Goal: Transaction & Acquisition: Purchase product/service

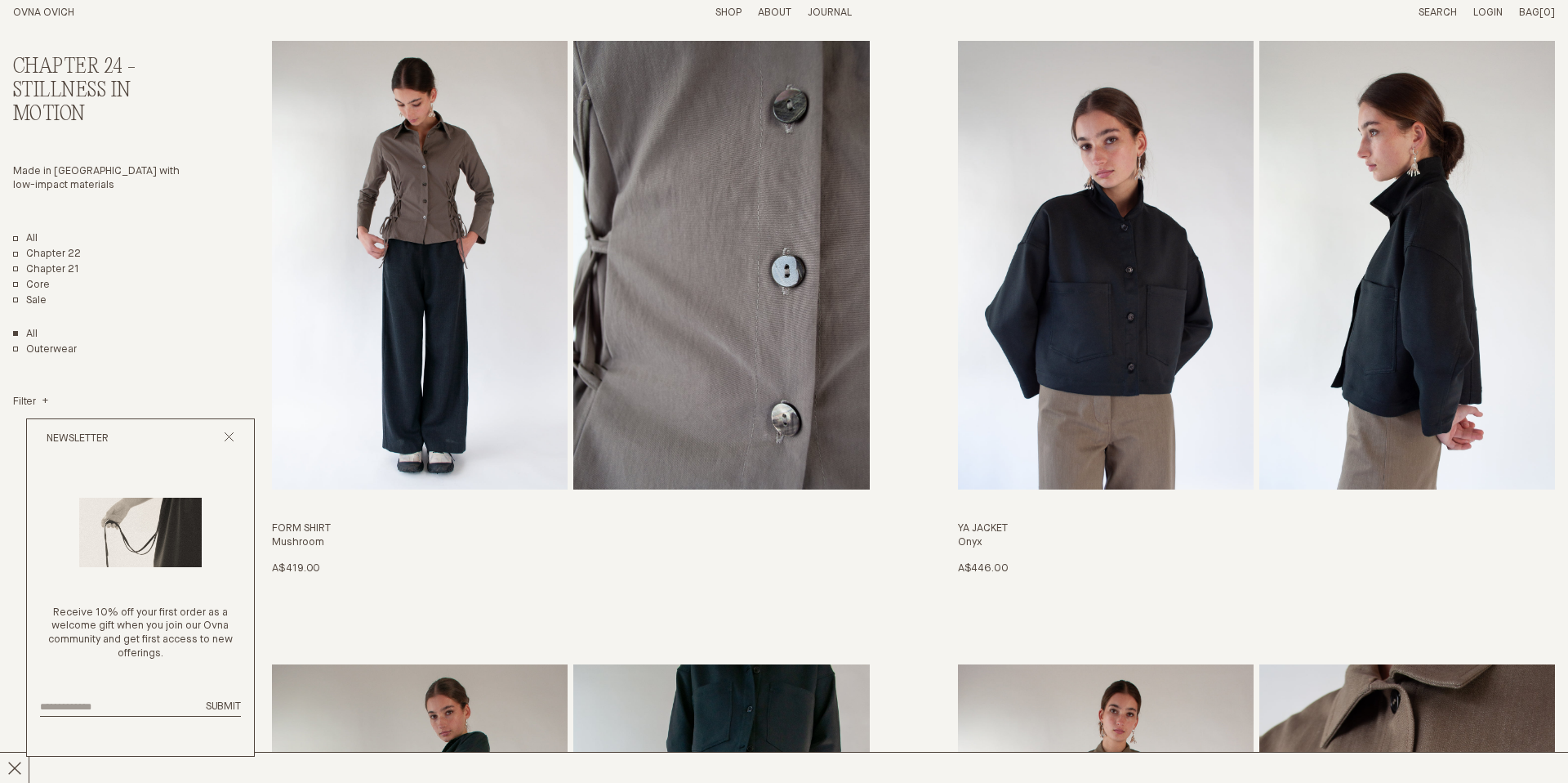
scroll to position [745, 0]
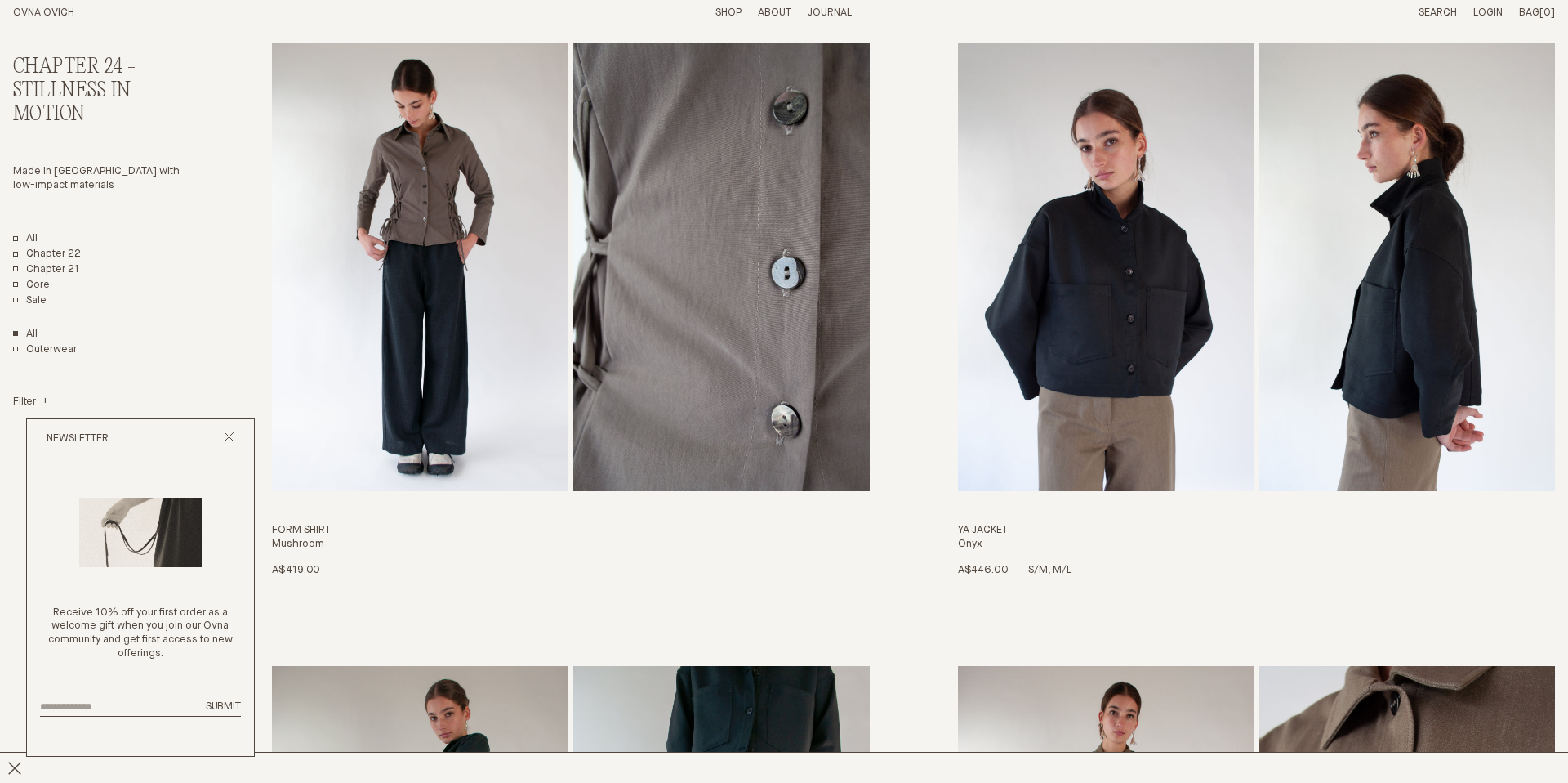
click at [1094, 355] on img "Ya Jacket" at bounding box center [1106, 267] width 296 height 449
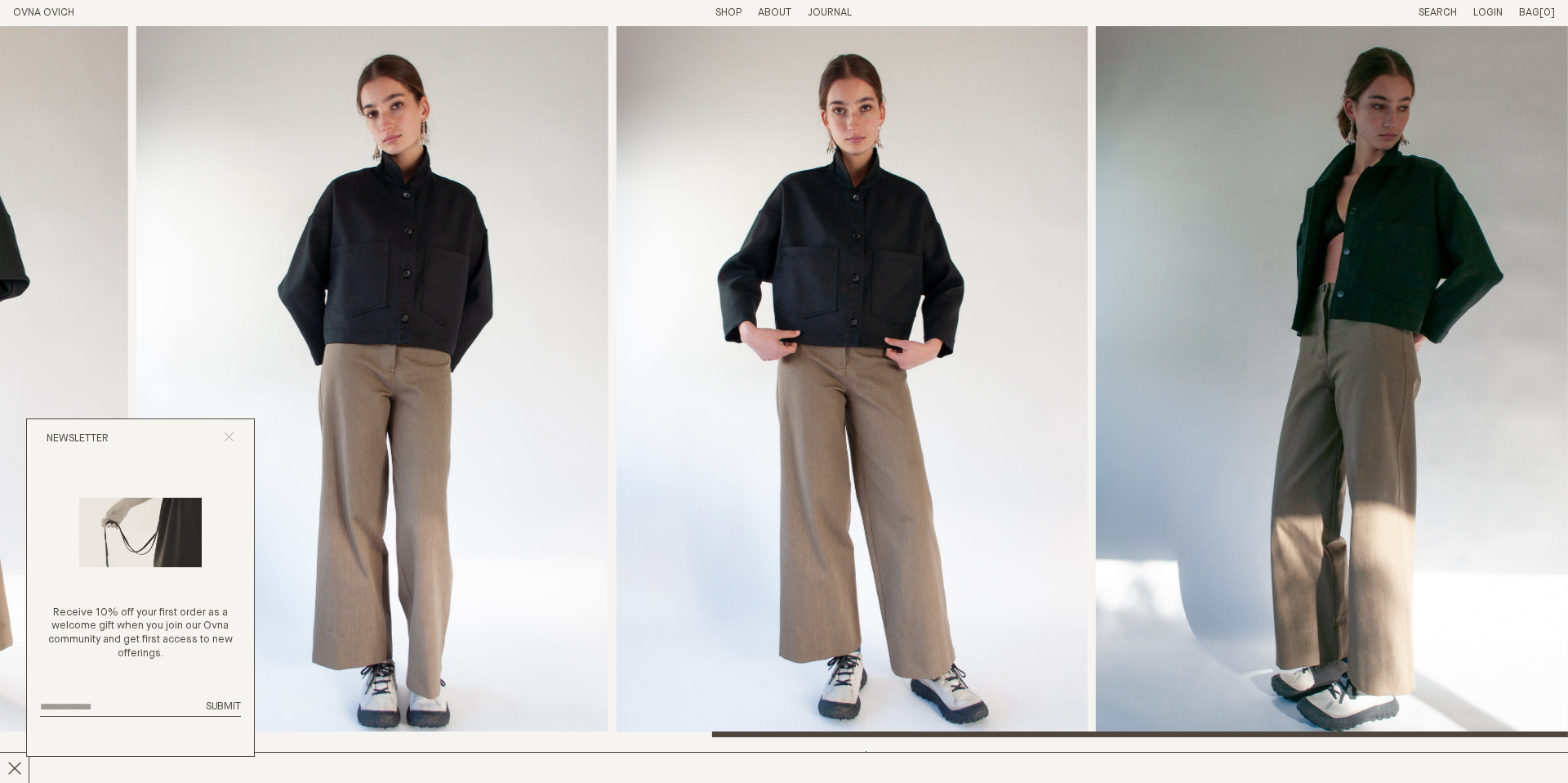
click at [232, 436] on icon "Close popup" at bounding box center [229, 436] width 11 height 11
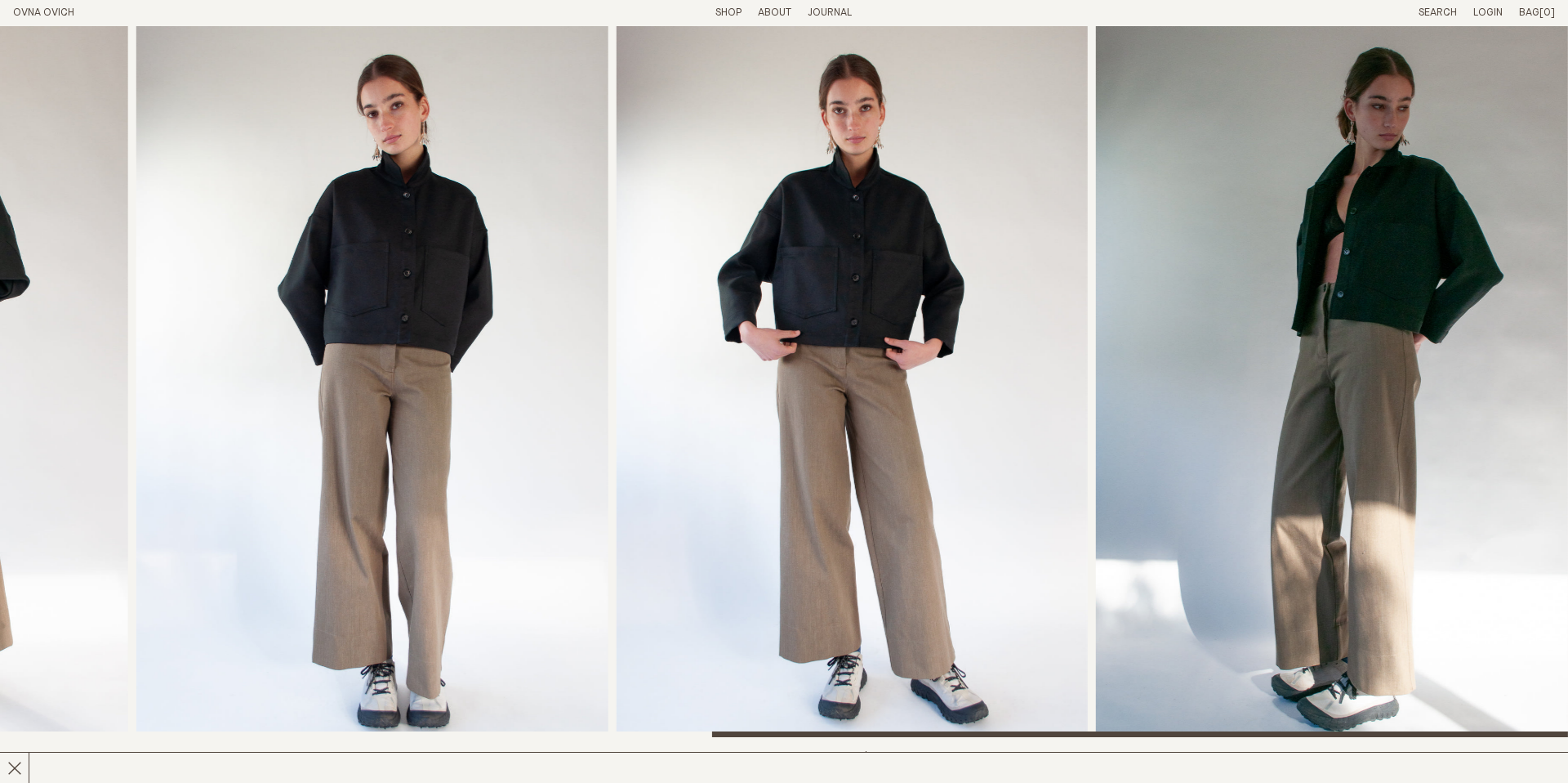
click at [784, 343] on img "5 / 6" at bounding box center [852, 382] width 472 height 711
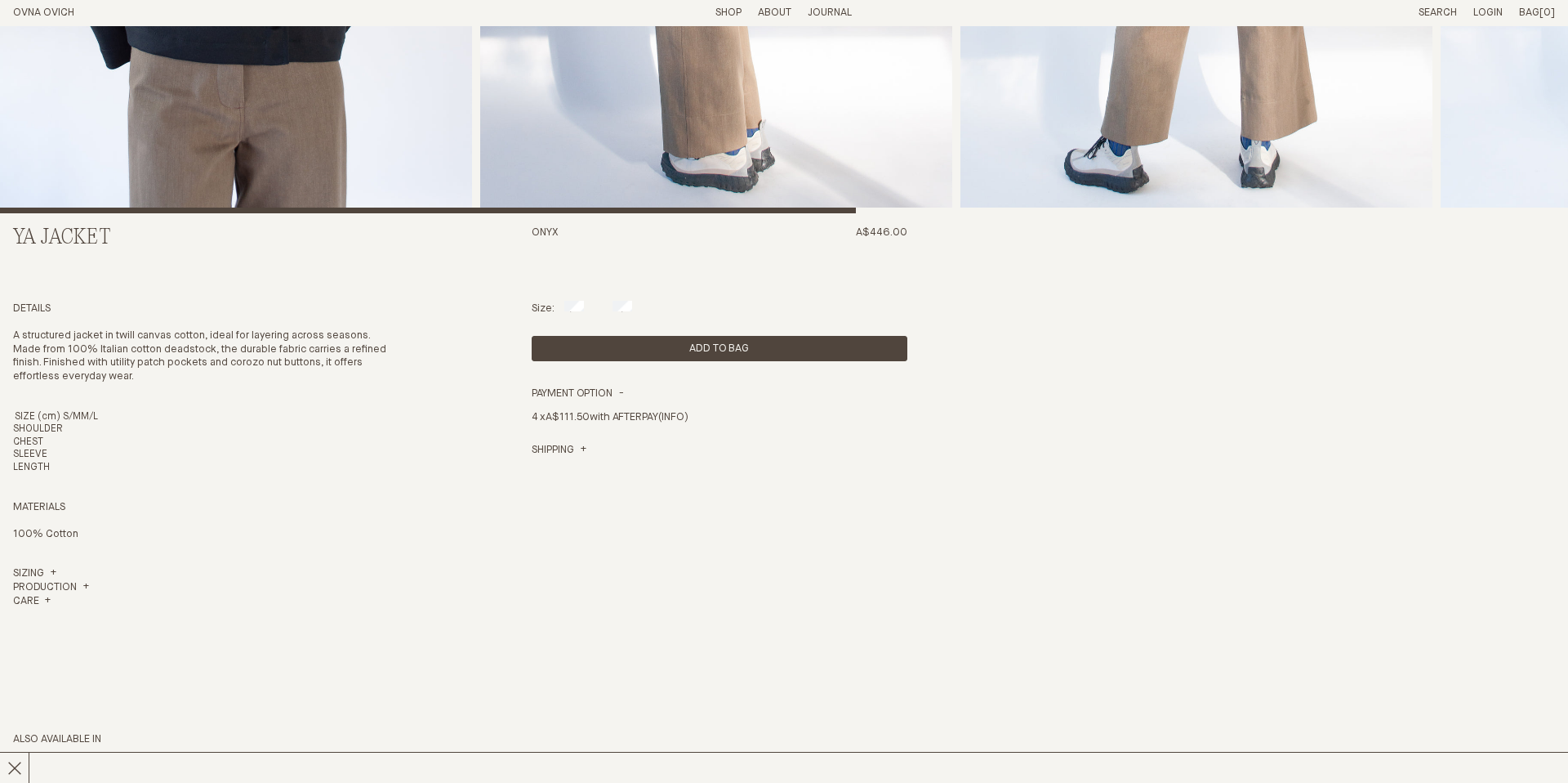
scroll to position [746, 0]
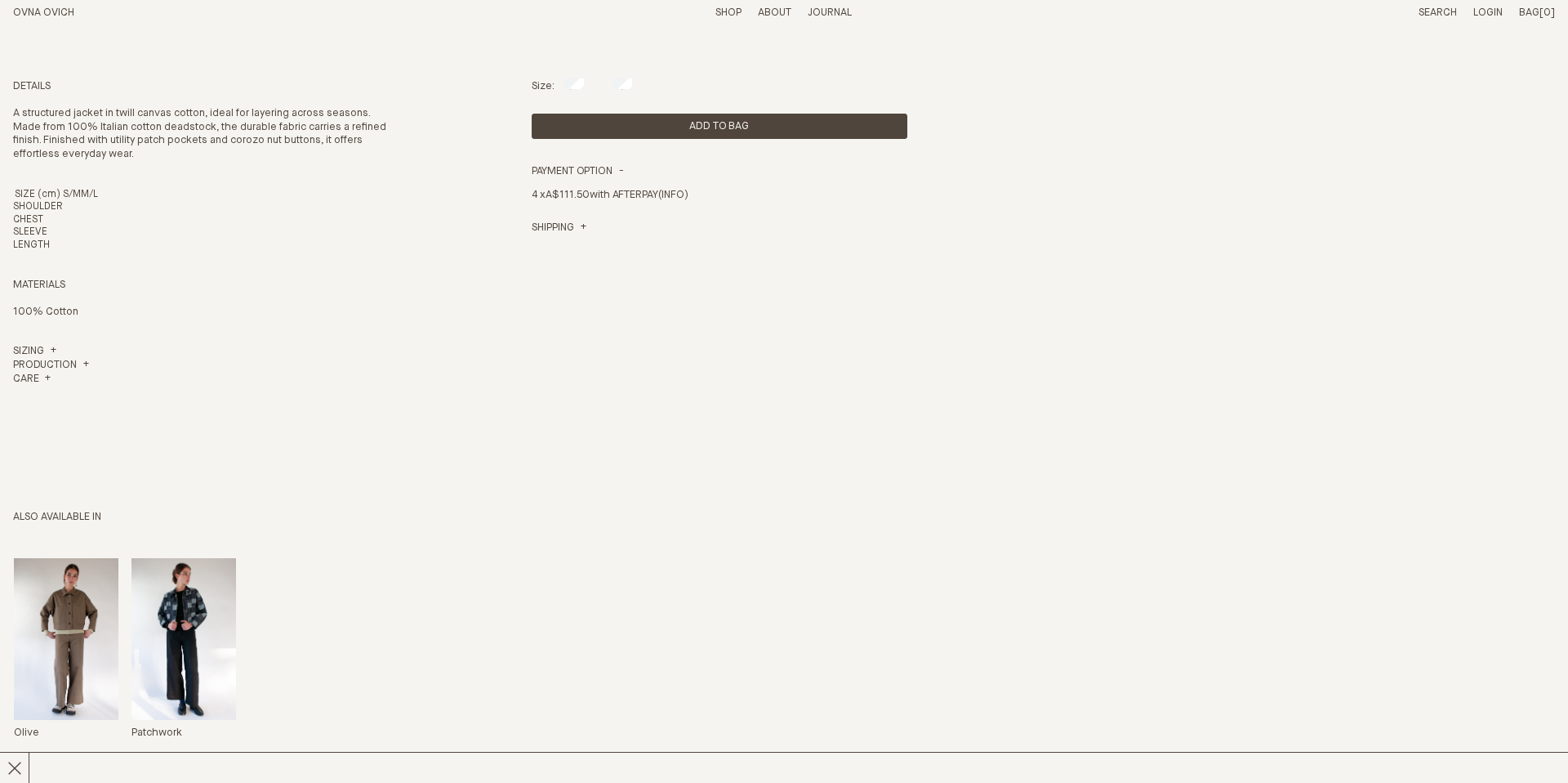
click at [63, 623] on img "Ya Jacket" at bounding box center [65, 639] width 104 height 162
